Goal: Transaction & Acquisition: Purchase product/service

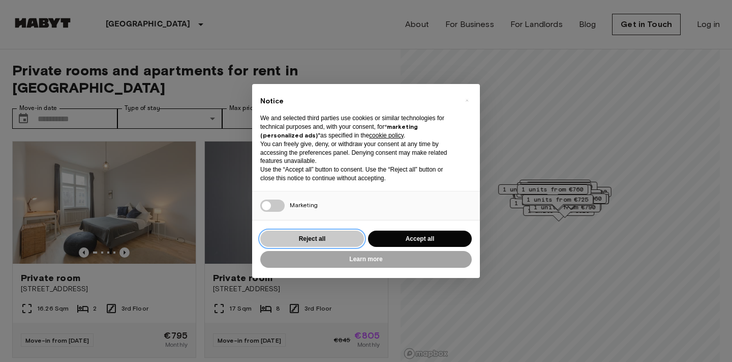
click at [305, 235] on button "Reject all" at bounding box center [312, 238] width 104 height 17
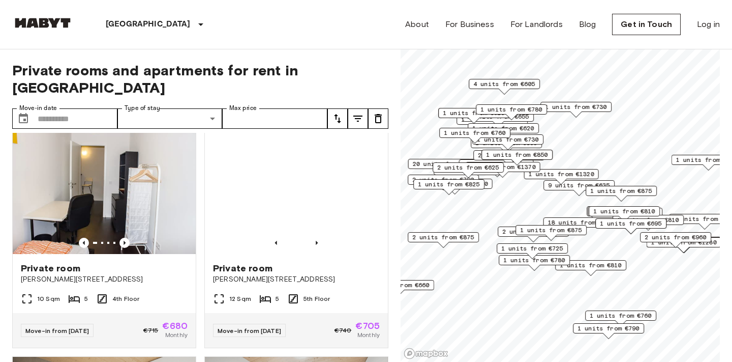
scroll to position [684, 0]
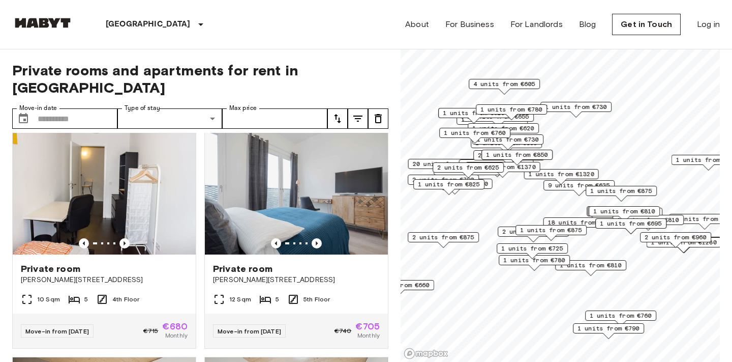
click at [339, 112] on icon "tune" at bounding box center [338, 118] width 12 height 12
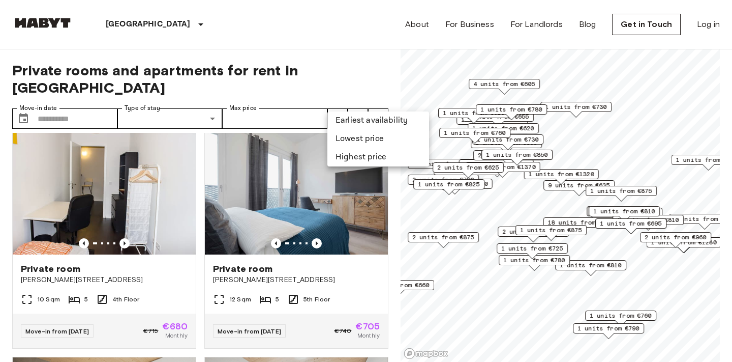
click at [359, 144] on li "Lowest price" at bounding box center [379, 139] width 102 height 18
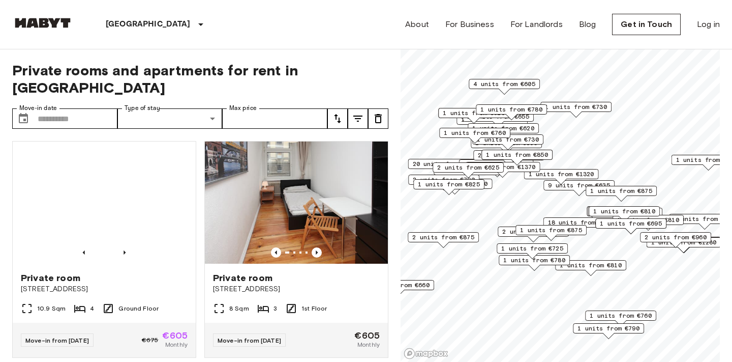
click at [614, 141] on div "Private rooms and apartments for rent in Berlin Move-in date ​ Move-in date Typ…" at bounding box center [366, 205] width 708 height 313
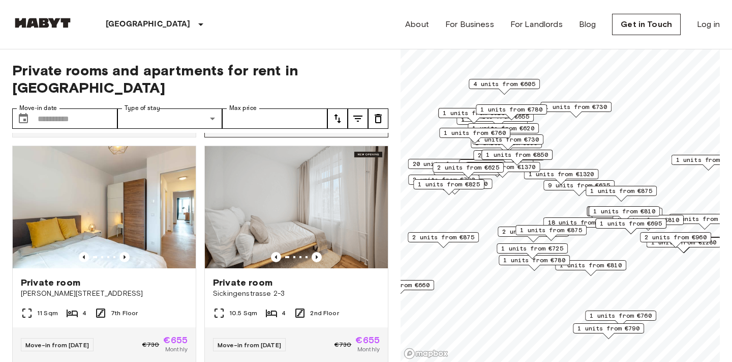
scroll to position [2250, 0]
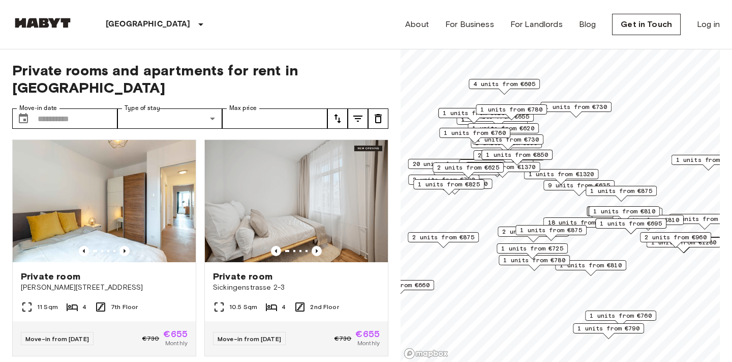
click at [483, 163] on div "1 units from €850" at bounding box center [517, 158] width 71 height 16
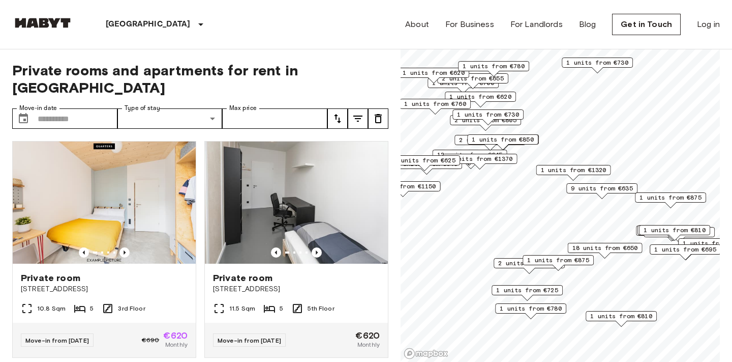
click at [594, 185] on span "9 units from €635" at bounding box center [602, 188] width 62 height 9
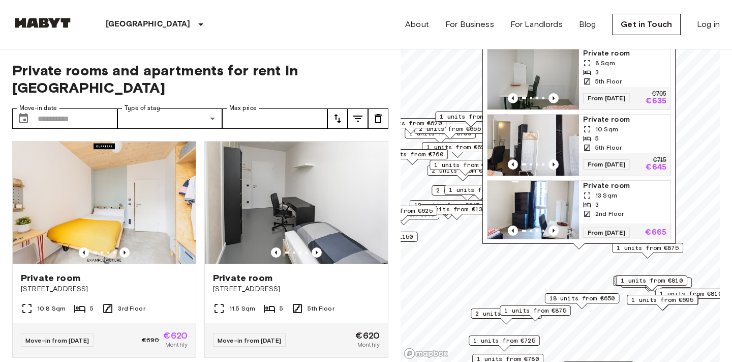
drag, startPoint x: 562, startPoint y: 76, endPoint x: 538, endPoint y: 125, distance: 54.6
click at [538, 125] on img "Map marker" at bounding box center [511, 144] width 92 height 61
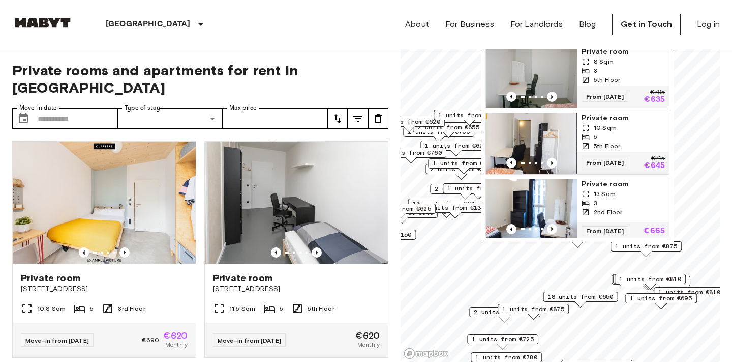
click at [543, 121] on img "Map marker" at bounding box center [531, 143] width 92 height 61
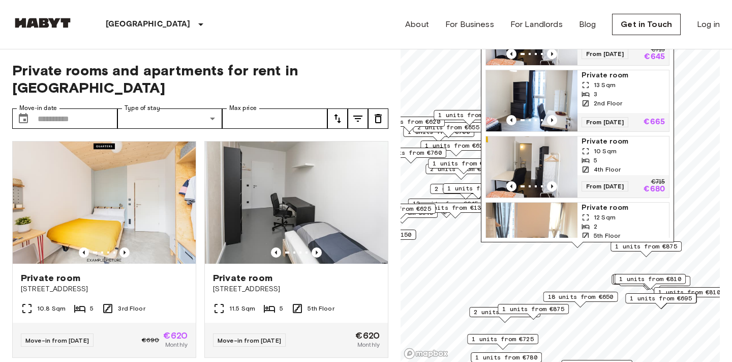
scroll to position [135, 0]
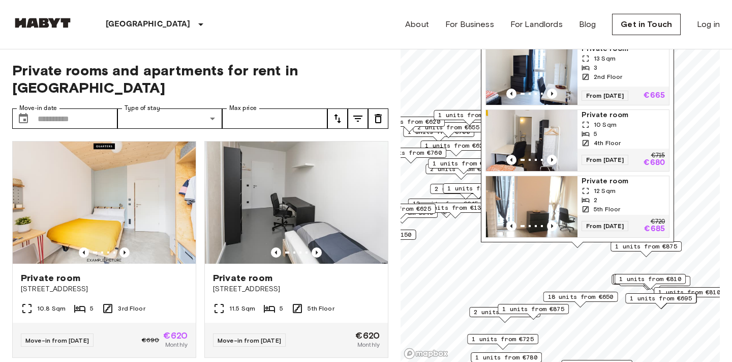
click at [351, 57] on div "Private rooms and apartments for rent in Berlin Move-in date ​ Move-in date Typ…" at bounding box center [200, 205] width 376 height 313
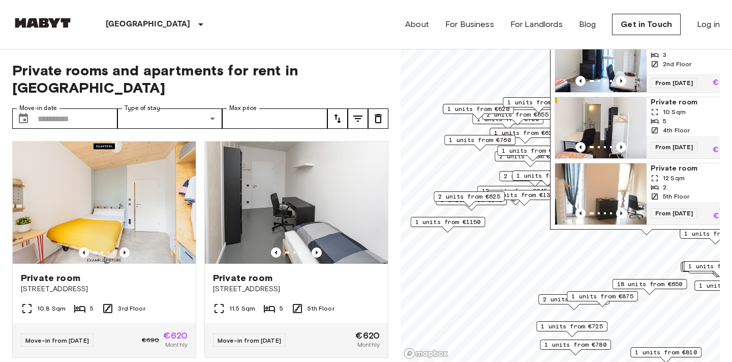
click at [496, 195] on span "2 units from €625" at bounding box center [469, 196] width 62 height 9
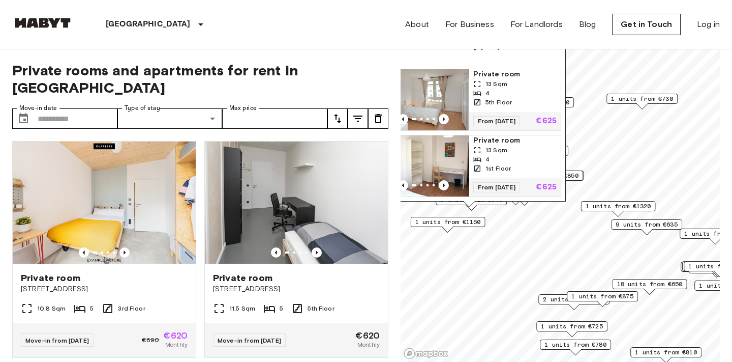
click at [446, 92] on img "Map marker" at bounding box center [424, 99] width 92 height 61
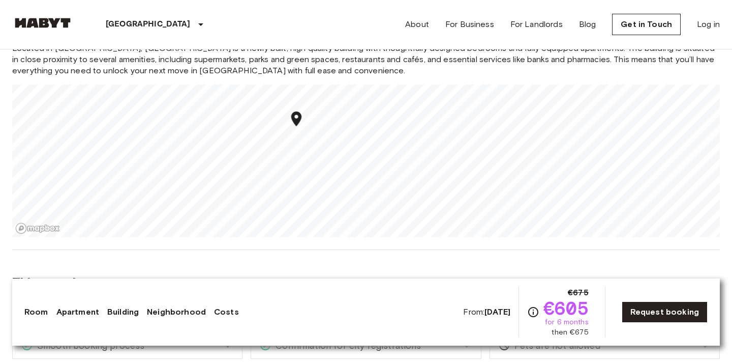
scroll to position [1157, 0]
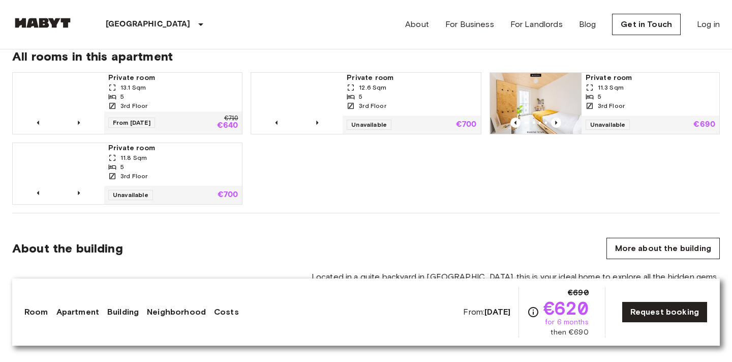
scroll to position [683, 0]
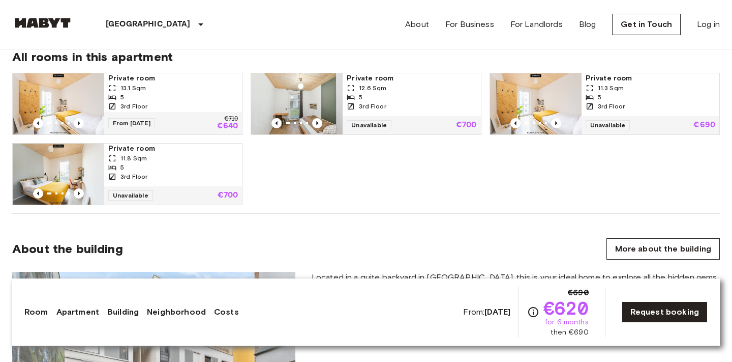
click at [209, 92] on div "13.1 Sqm" at bounding box center [173, 87] width 130 height 9
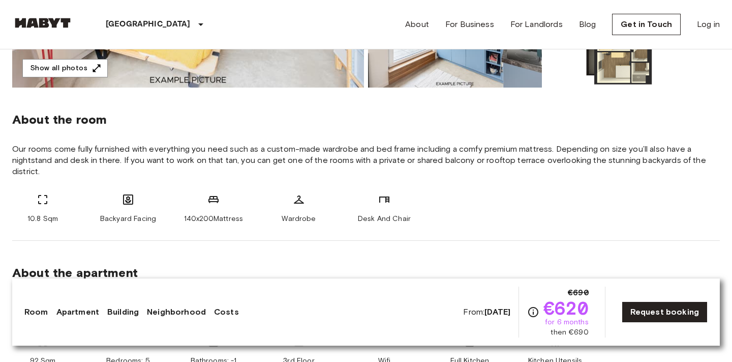
scroll to position [328, 0]
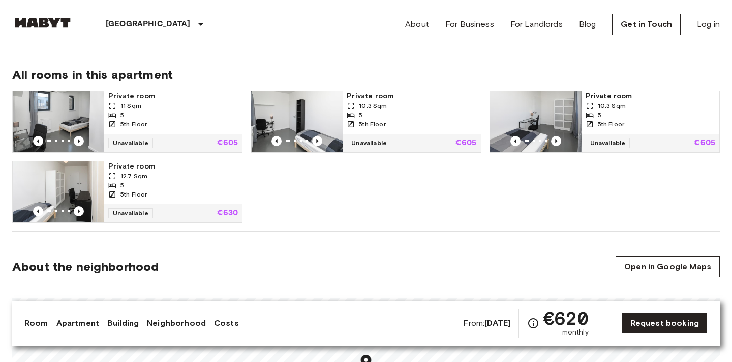
scroll to position [520, 0]
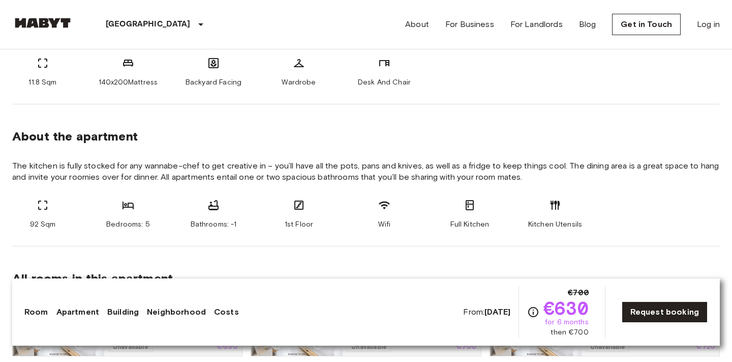
scroll to position [377, 0]
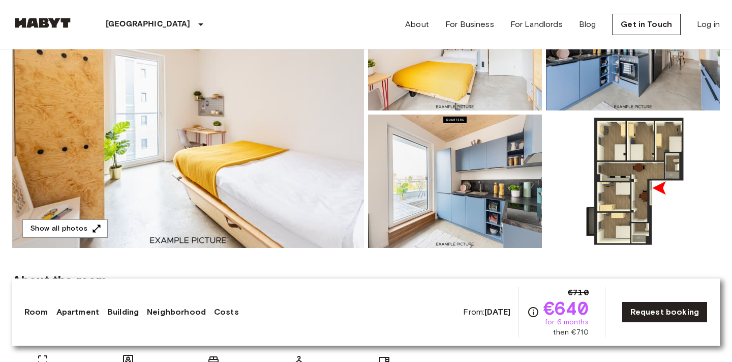
scroll to position [167, 0]
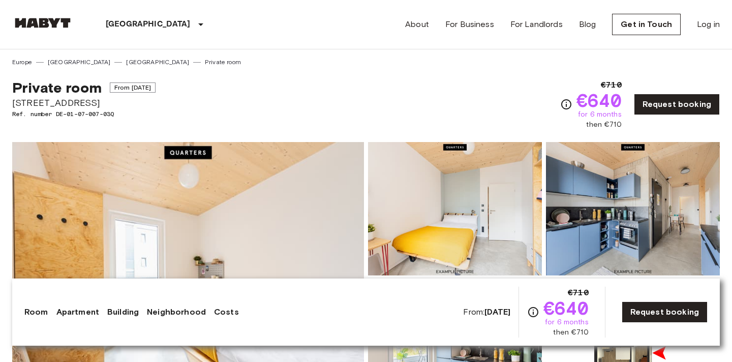
scroll to position [77, 0]
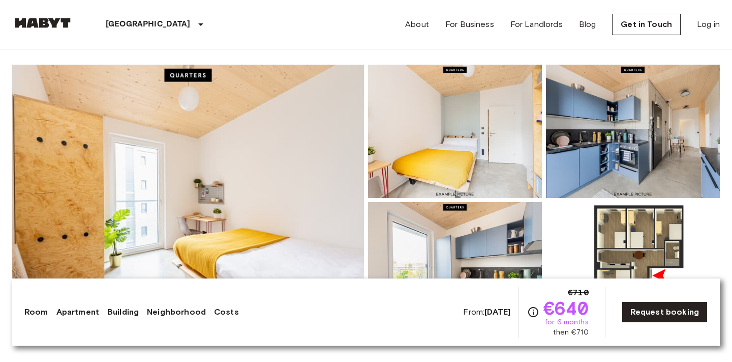
click at [279, 169] on img at bounding box center [188, 200] width 352 height 271
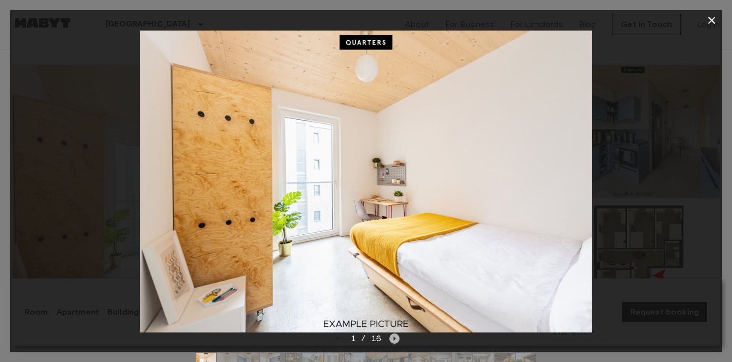
click at [393, 337] on icon "Next image" at bounding box center [395, 338] width 10 height 10
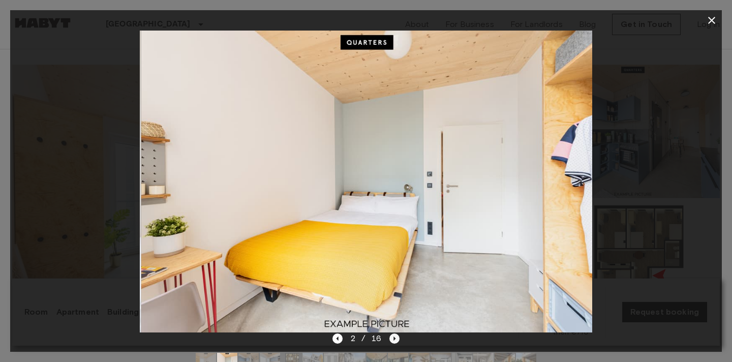
click at [393, 337] on icon "Next image" at bounding box center [395, 338] width 10 height 10
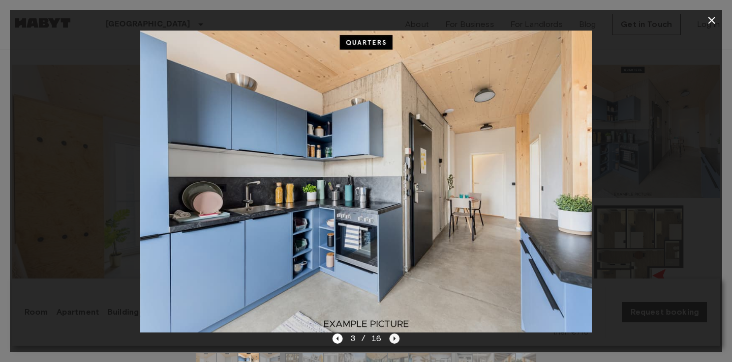
click at [393, 337] on icon "Next image" at bounding box center [395, 338] width 10 height 10
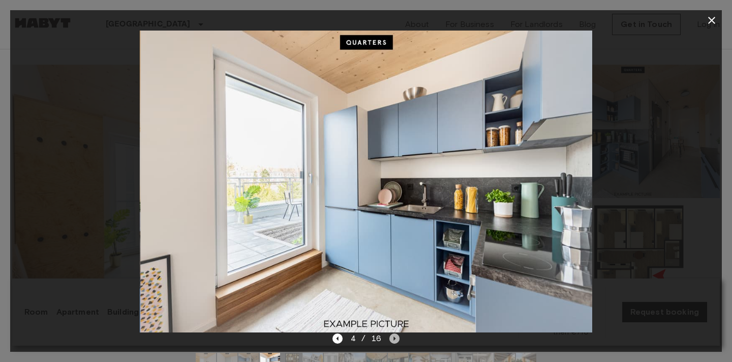
click at [393, 337] on icon "Next image" at bounding box center [395, 338] width 10 height 10
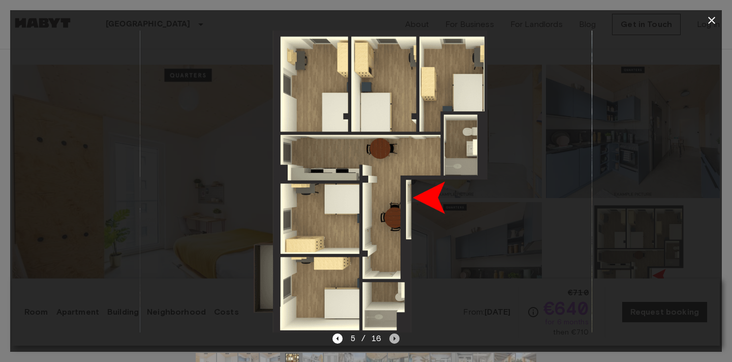
click at [393, 337] on icon "Next image" at bounding box center [395, 338] width 10 height 10
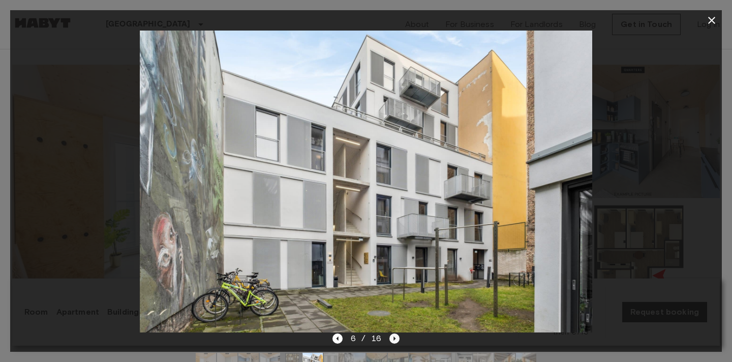
click at [393, 337] on icon "Next image" at bounding box center [395, 338] width 10 height 10
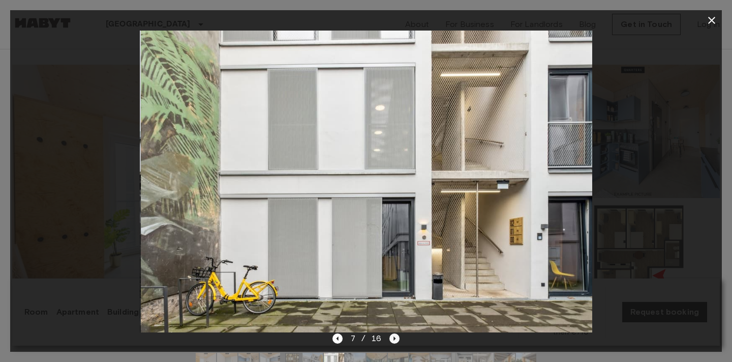
click at [393, 337] on icon "Next image" at bounding box center [395, 338] width 10 height 10
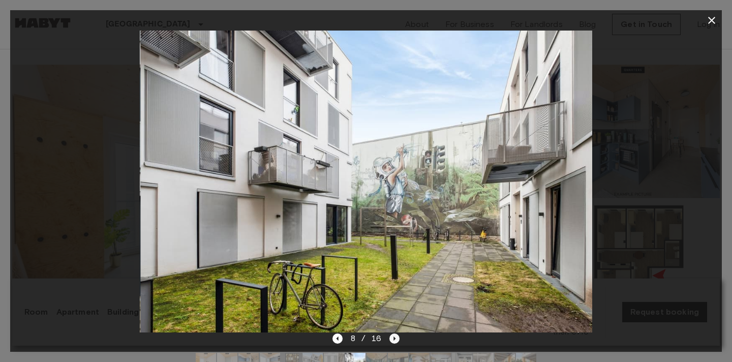
click at [393, 337] on icon "Next image" at bounding box center [395, 338] width 10 height 10
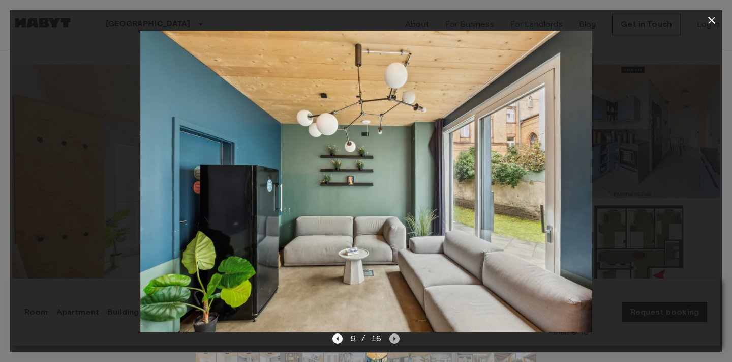
click at [393, 337] on icon "Next image" at bounding box center [395, 338] width 10 height 10
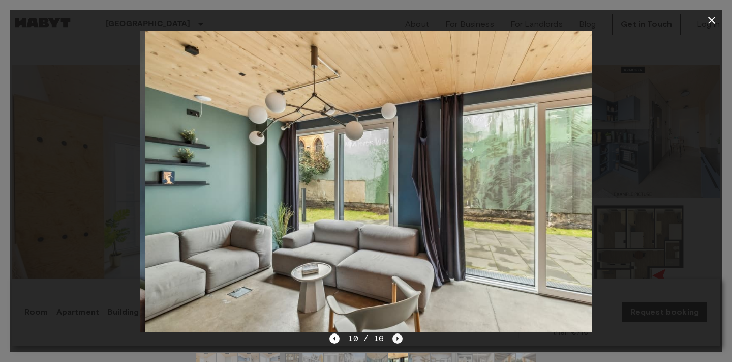
click at [393, 336] on icon "Next image" at bounding box center [398, 338] width 10 height 10
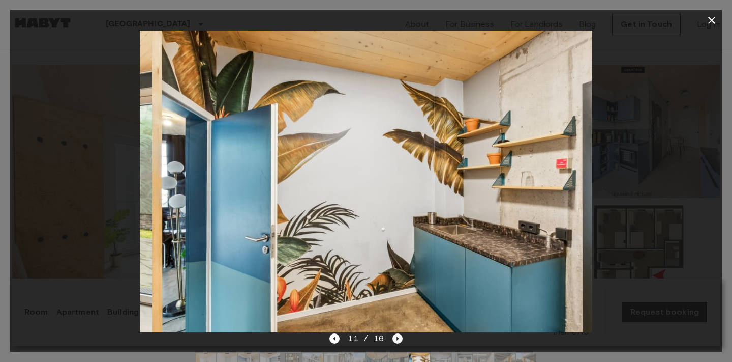
click at [393, 336] on icon "Next image" at bounding box center [398, 338] width 10 height 10
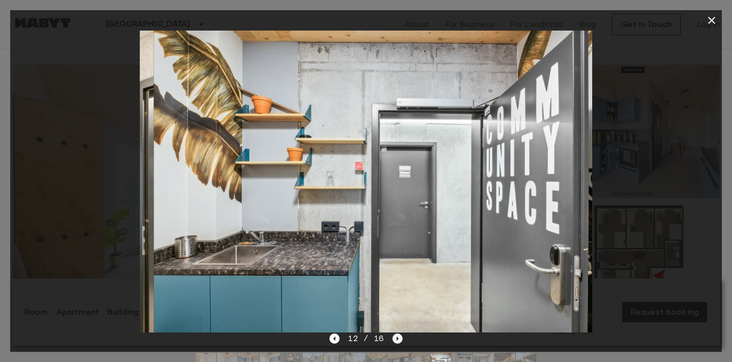
click at [393, 336] on icon "Next image" at bounding box center [398, 338] width 10 height 10
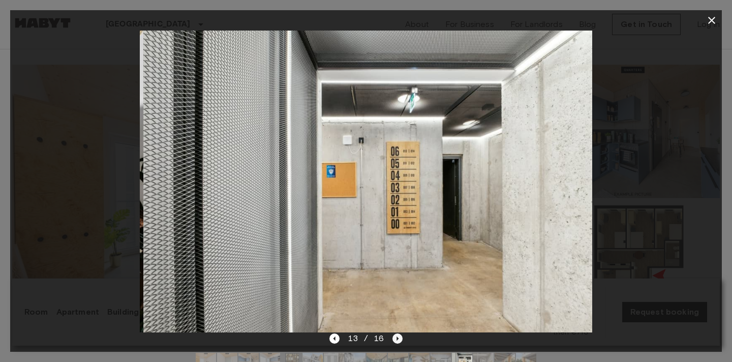
click at [393, 336] on icon "Next image" at bounding box center [398, 338] width 10 height 10
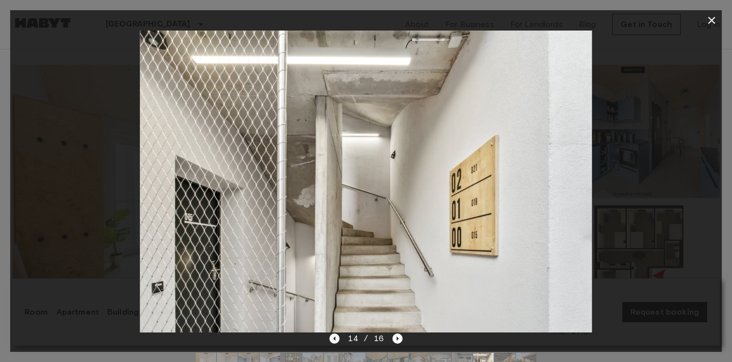
click at [336, 339] on icon "Previous image" at bounding box center [335, 338] width 2 height 4
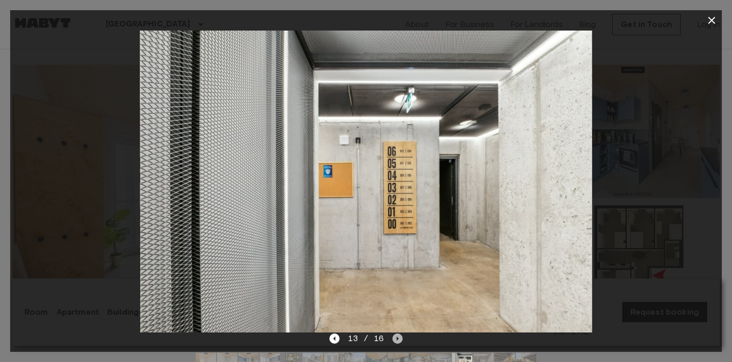
click at [397, 342] on icon "Next image" at bounding box center [398, 338] width 10 height 10
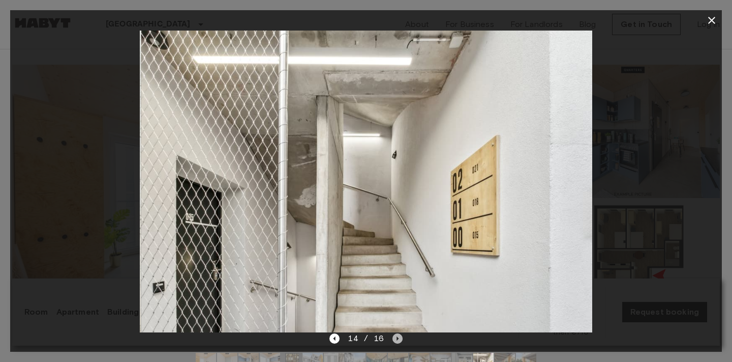
click at [397, 339] on icon "Next image" at bounding box center [398, 338] width 2 height 4
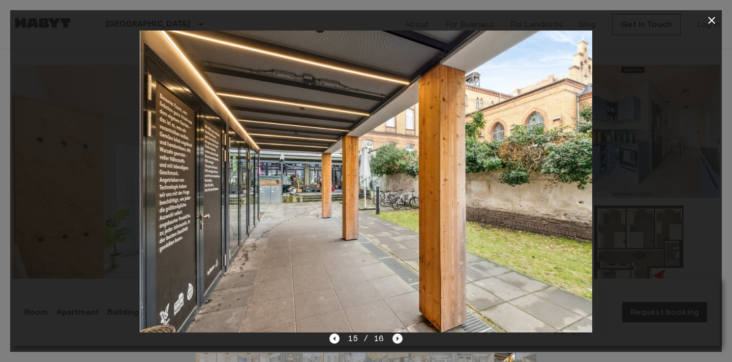
click at [397, 339] on icon "Next image" at bounding box center [398, 338] width 2 height 4
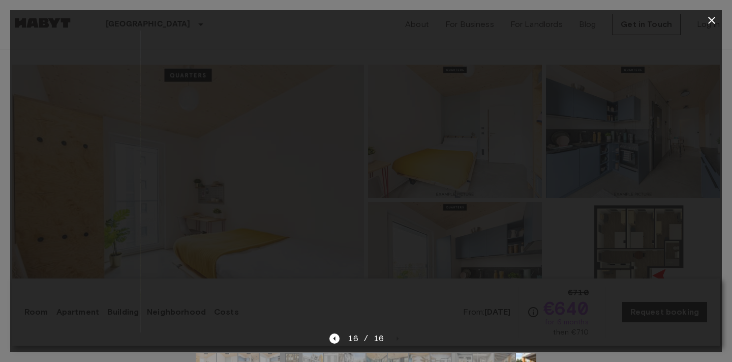
click at [650, 176] on div at bounding box center [366, 182] width 712 height 302
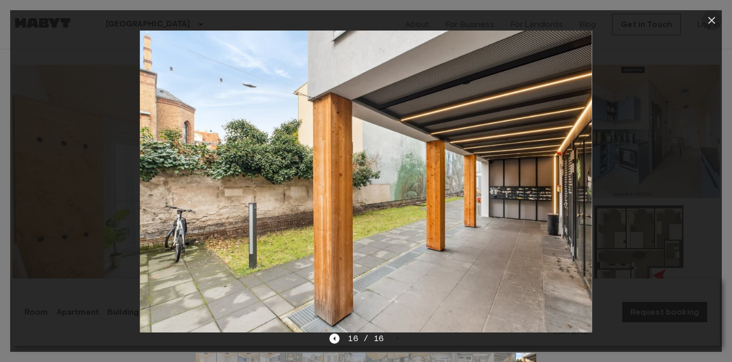
click at [712, 21] on icon "button" at bounding box center [711, 20] width 7 height 7
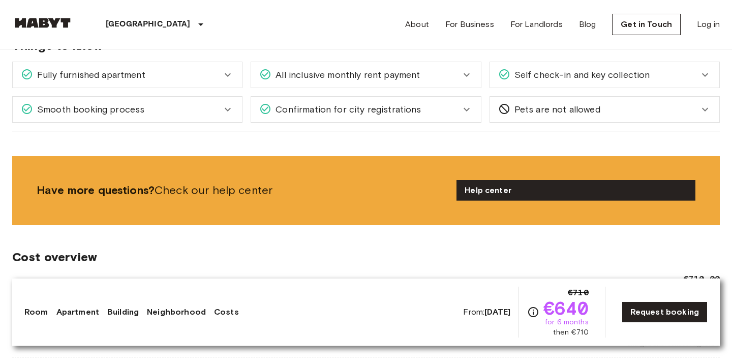
scroll to position [1406, 0]
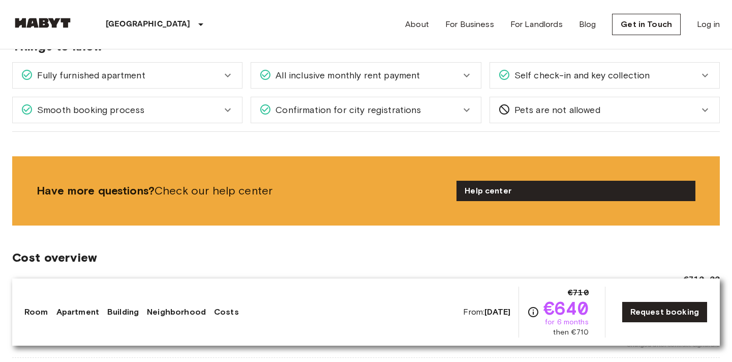
click at [401, 72] on span "All inclusive monthly rent payment" at bounding box center [346, 75] width 149 height 13
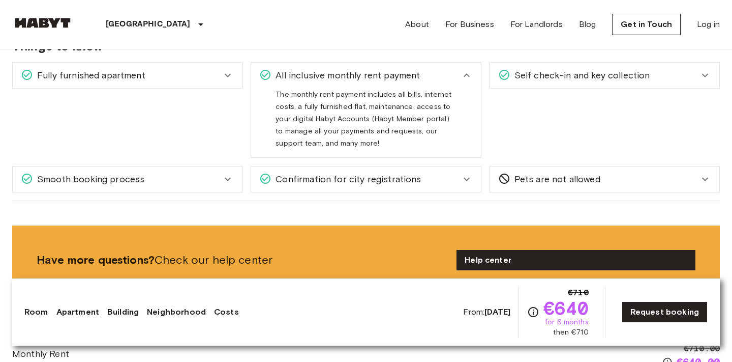
click at [401, 73] on span "All inclusive monthly rent payment" at bounding box center [346, 75] width 149 height 13
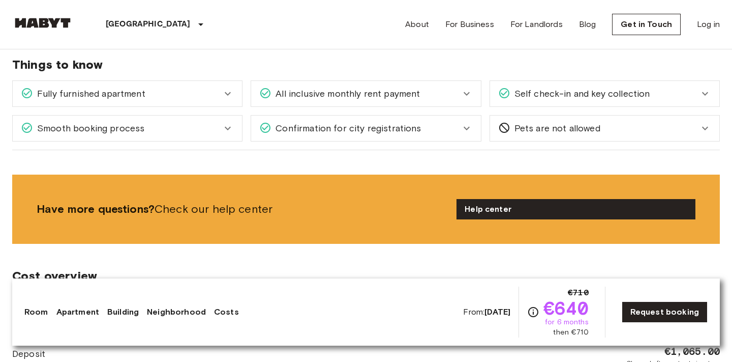
scroll to position [1387, 0]
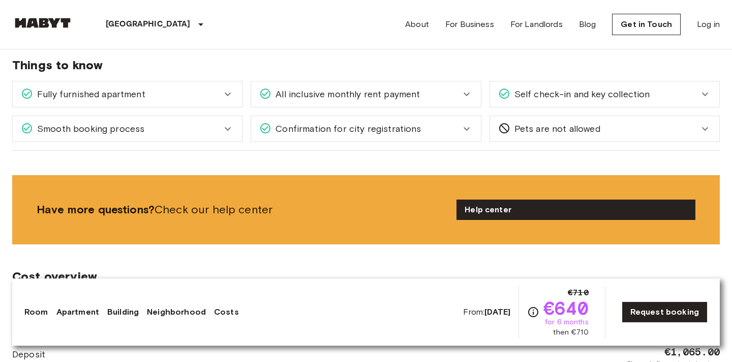
click at [371, 124] on span "Confirmation for city registrations" at bounding box center [347, 128] width 150 height 13
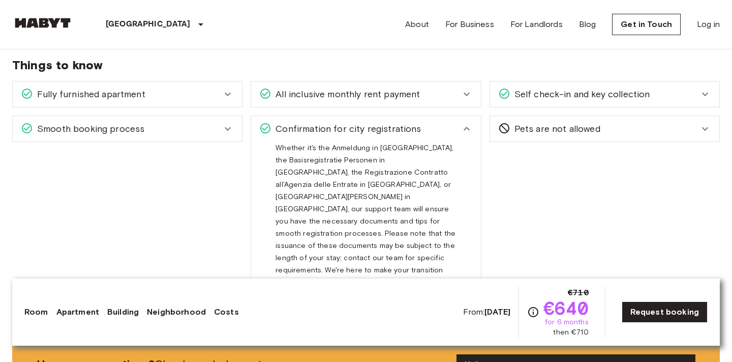
click at [371, 124] on span "Confirmation for city registrations" at bounding box center [347, 128] width 150 height 13
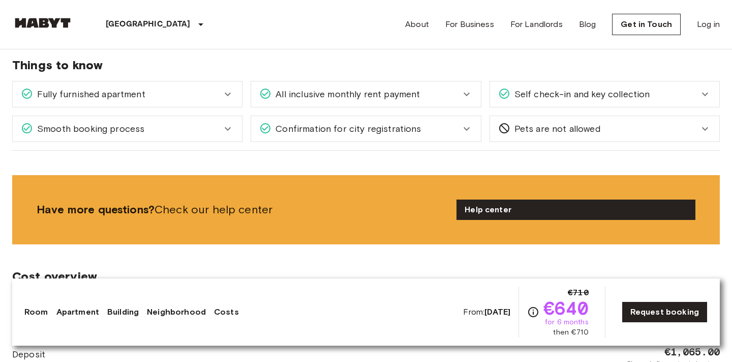
click at [366, 135] on span "Confirmation for city registrations" at bounding box center [347, 128] width 150 height 13
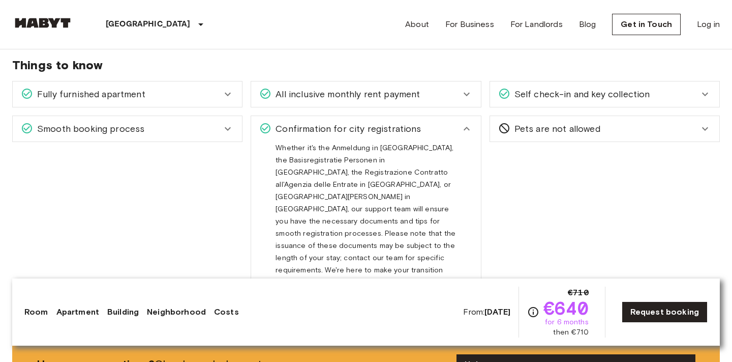
click at [366, 135] on span "Confirmation for city registrations" at bounding box center [347, 128] width 150 height 13
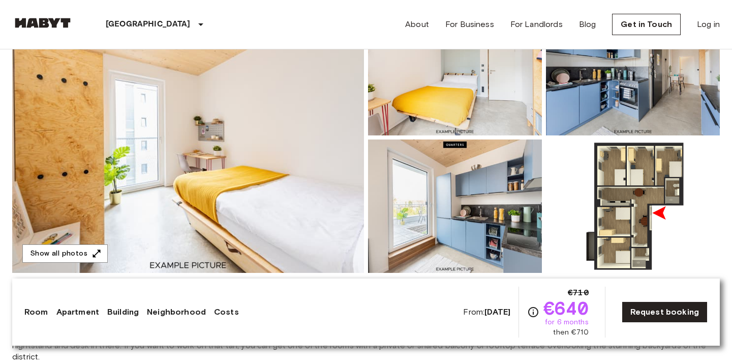
scroll to position [105, 0]
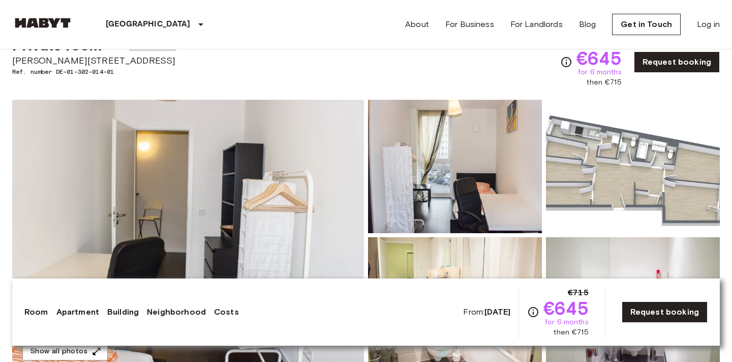
scroll to position [42, 0]
click at [292, 175] on img at bounding box center [188, 235] width 352 height 271
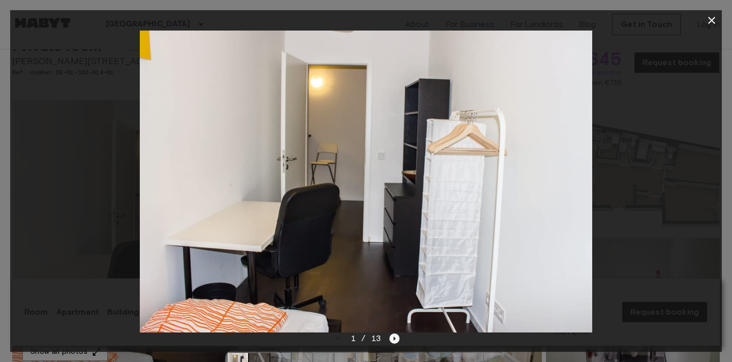
click at [395, 338] on icon "Next image" at bounding box center [395, 338] width 2 height 4
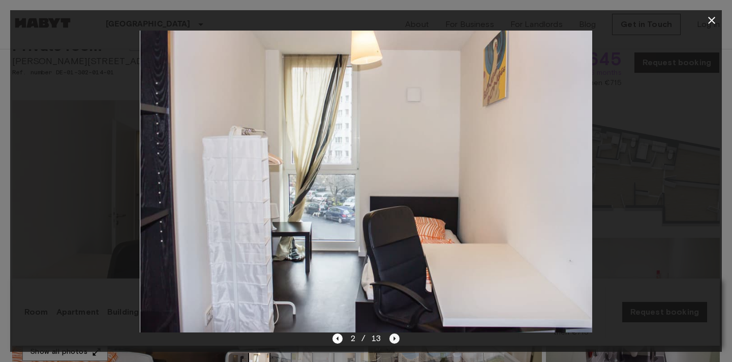
click at [395, 338] on icon "Next image" at bounding box center [395, 338] width 2 height 4
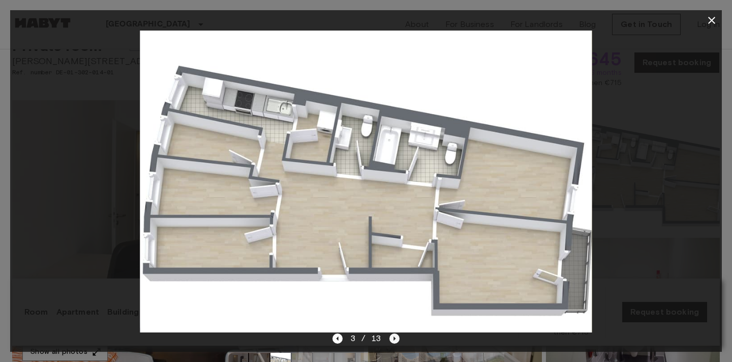
click at [395, 339] on icon "Next image" at bounding box center [395, 338] width 10 height 10
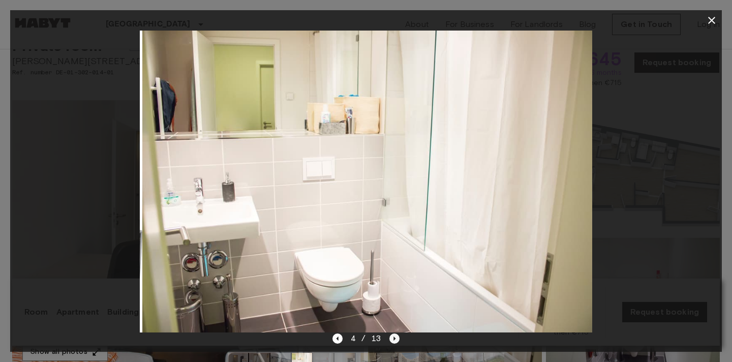
click at [395, 339] on icon "Next image" at bounding box center [395, 338] width 10 height 10
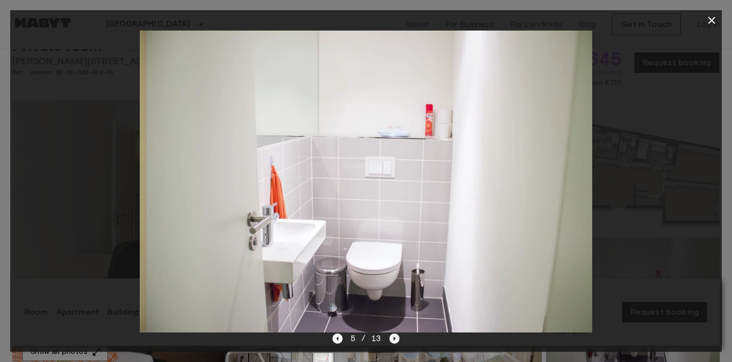
click at [395, 339] on icon "Next image" at bounding box center [395, 338] width 10 height 10
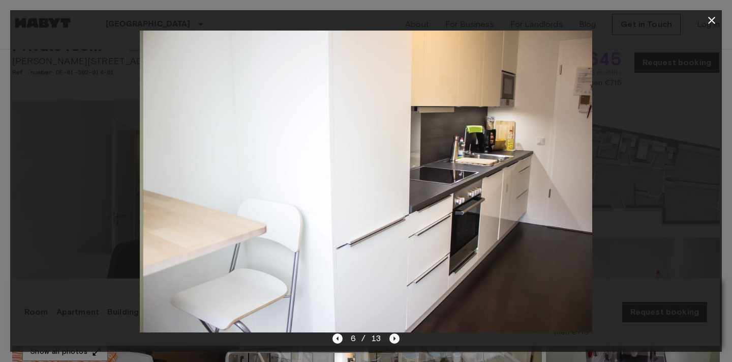
click at [395, 339] on icon "Next image" at bounding box center [395, 338] width 10 height 10
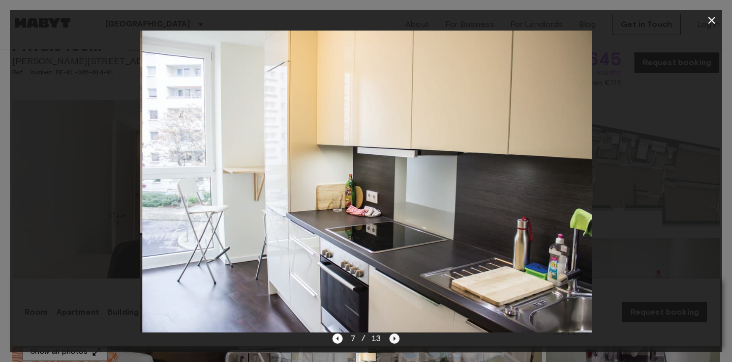
click at [395, 339] on icon "Next image" at bounding box center [395, 338] width 10 height 10
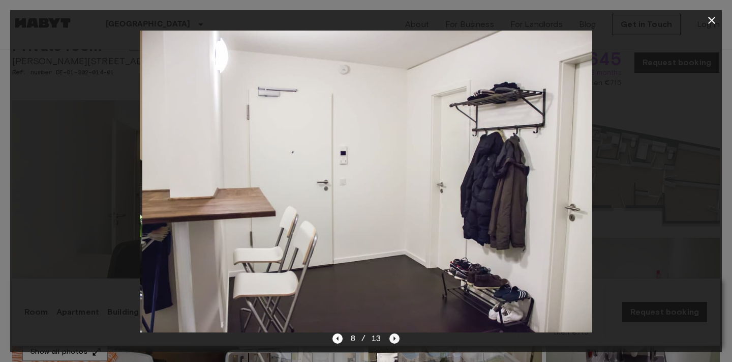
click at [395, 339] on icon "Next image" at bounding box center [395, 338] width 10 height 10
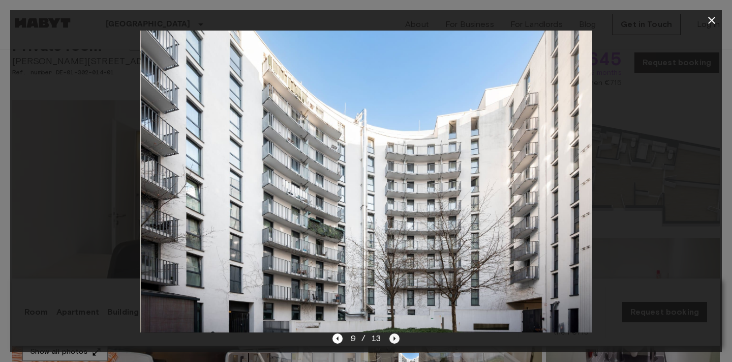
click at [395, 339] on icon "Next image" at bounding box center [395, 338] width 10 height 10
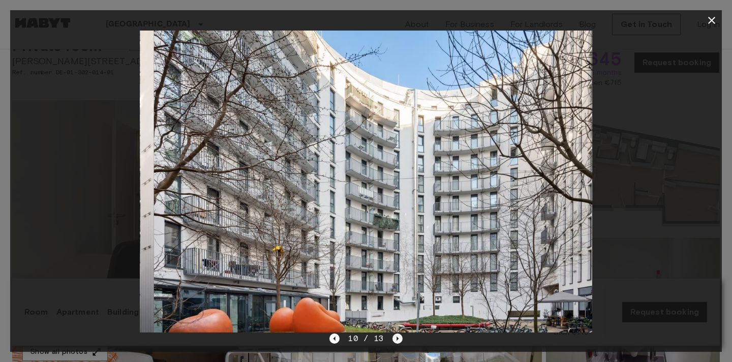
click at [395, 339] on icon "Next image" at bounding box center [398, 338] width 10 height 10
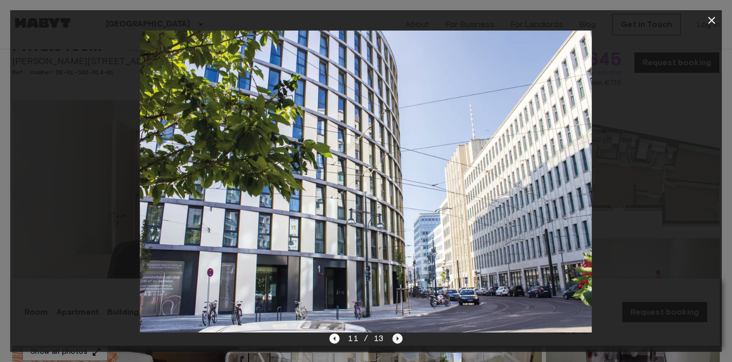
click at [395, 339] on icon "Next image" at bounding box center [398, 338] width 10 height 10
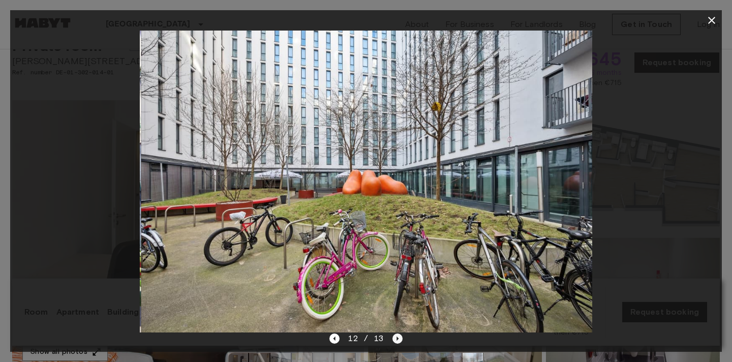
click at [395, 339] on icon "Next image" at bounding box center [398, 338] width 10 height 10
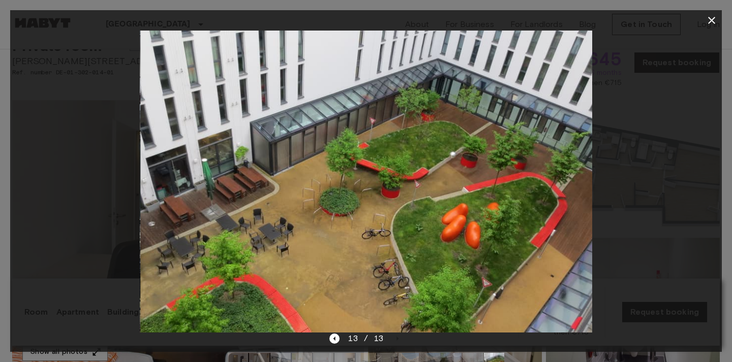
click at [712, 21] on icon "button" at bounding box center [711, 20] width 7 height 7
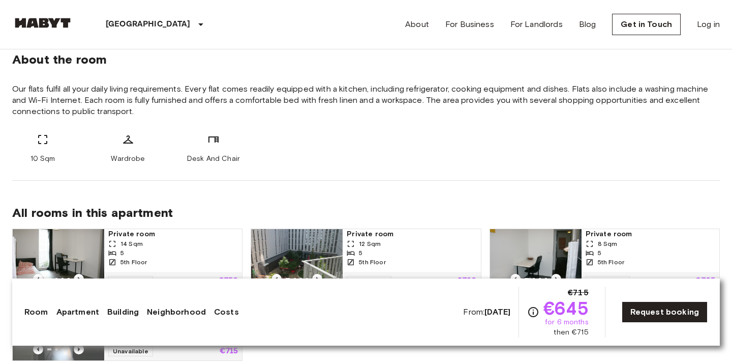
scroll to position [377, 0]
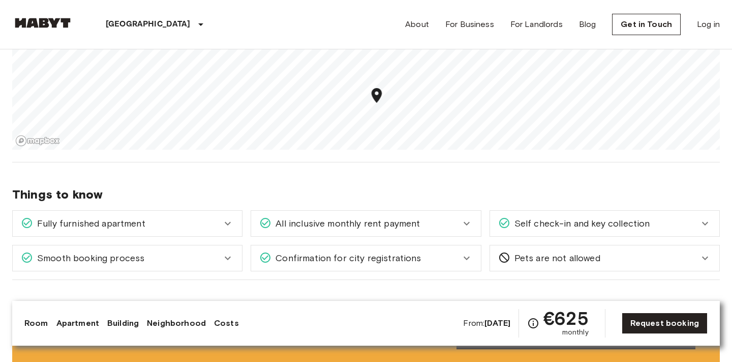
scroll to position [752, 0]
